Goal: Information Seeking & Learning: Check status

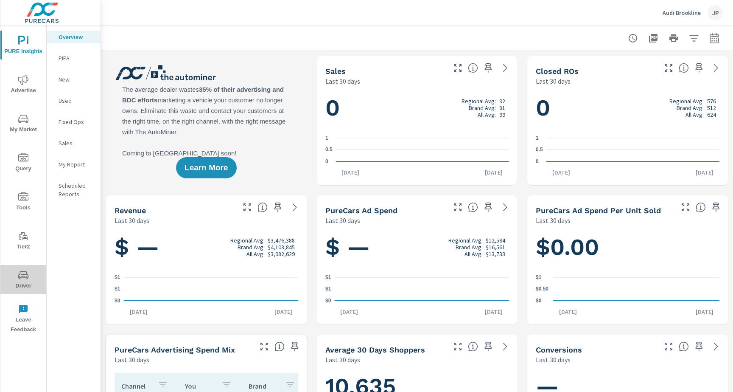
click at [35, 277] on span "Driver" at bounding box center [23, 280] width 41 height 21
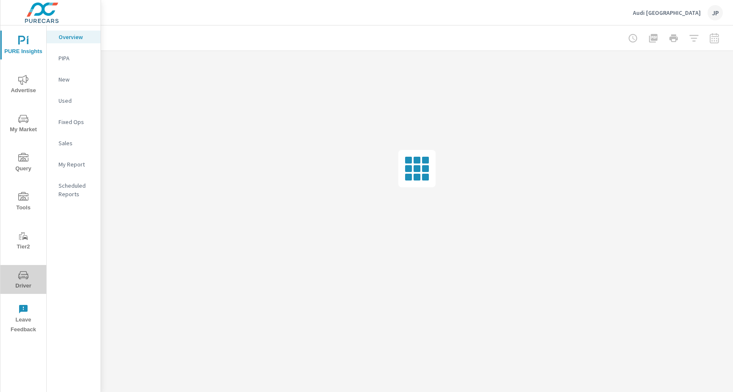
click at [19, 280] on span "Driver" at bounding box center [23, 280] width 41 height 21
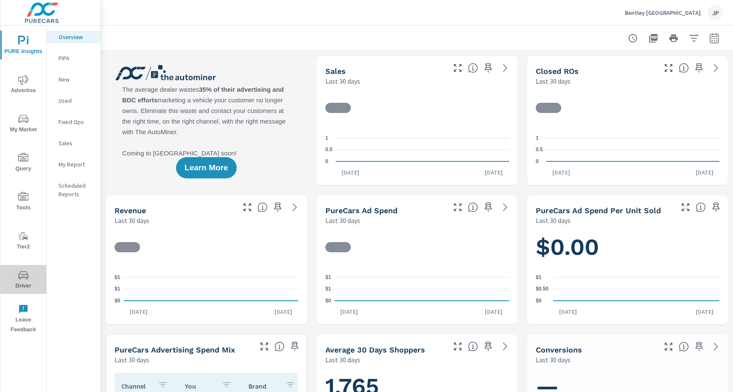
click at [13, 275] on span "Driver" at bounding box center [23, 280] width 41 height 21
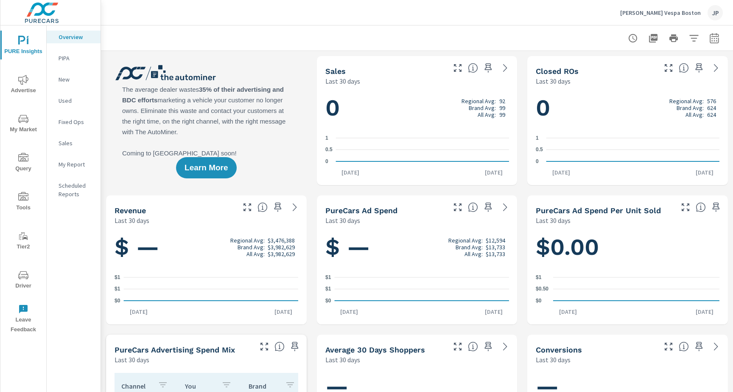
scroll to position [0, 0]
click at [23, 272] on icon "nav menu" at bounding box center [23, 275] width 10 height 10
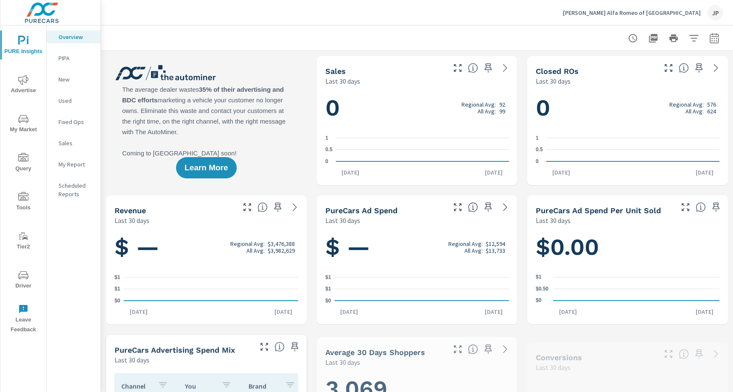
scroll to position [0, 0]
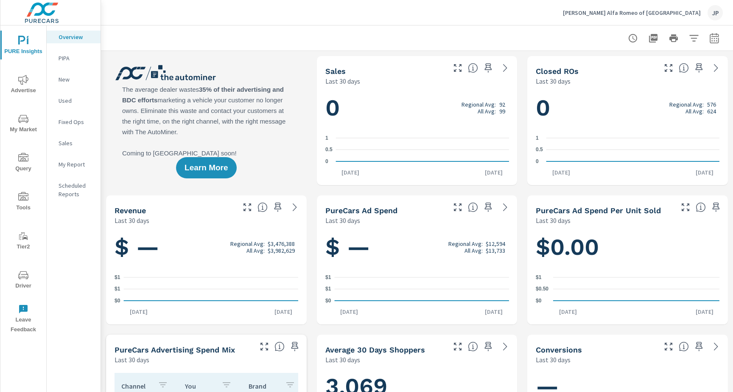
click at [25, 278] on icon "nav menu" at bounding box center [23, 275] width 10 height 10
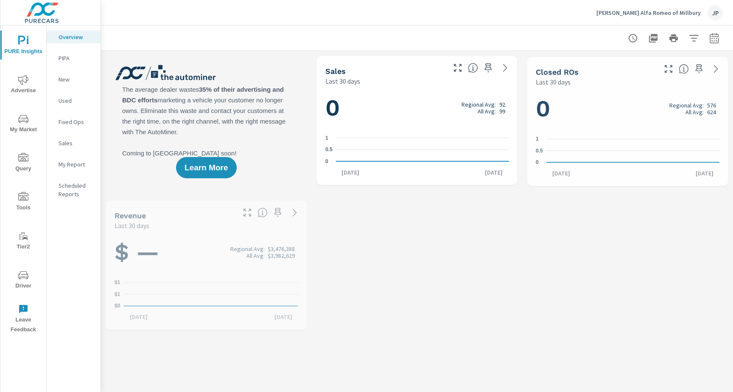
scroll to position [0, 0]
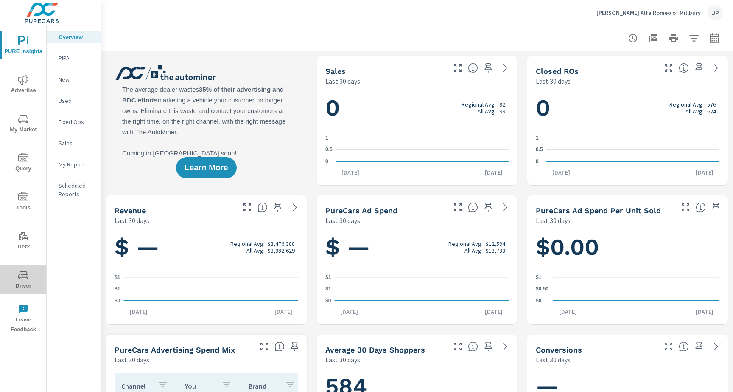
click at [17, 278] on span "Driver" at bounding box center [23, 280] width 41 height 21
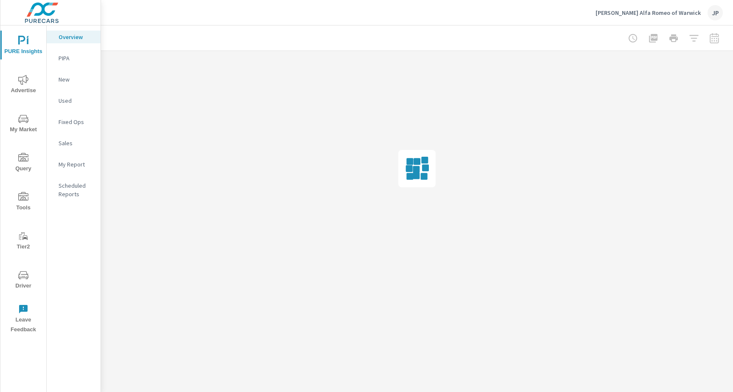
click at [17, 278] on span "Driver" at bounding box center [23, 280] width 41 height 21
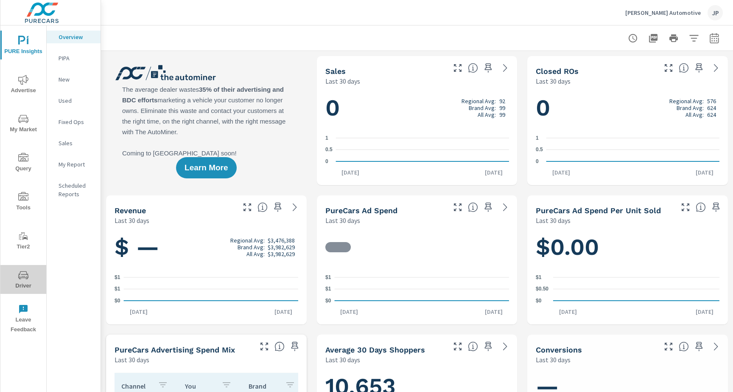
click at [22, 293] on button "Driver" at bounding box center [23, 279] width 46 height 29
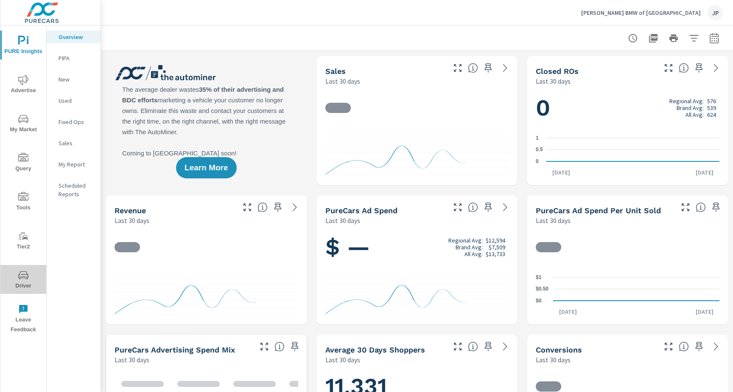
click at [11, 278] on span "Driver" at bounding box center [23, 280] width 41 height 21
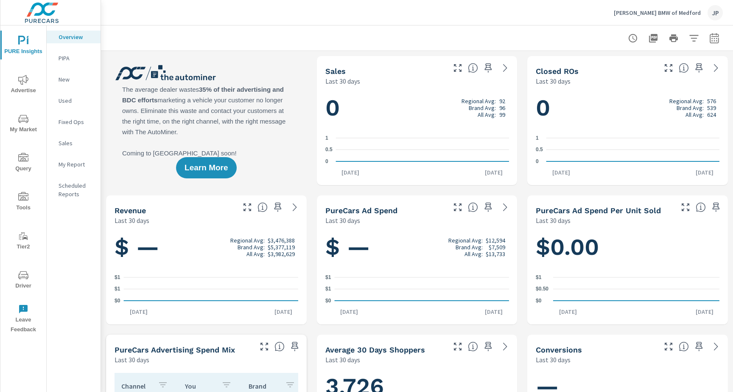
click at [15, 285] on span "Driver" at bounding box center [23, 280] width 41 height 21
click at [31, 271] on span "Driver" at bounding box center [23, 280] width 41 height 21
click at [13, 272] on span "Driver" at bounding box center [23, 280] width 41 height 21
click at [22, 283] on span "Driver" at bounding box center [23, 280] width 41 height 21
